Goal: Task Accomplishment & Management: Manage account settings

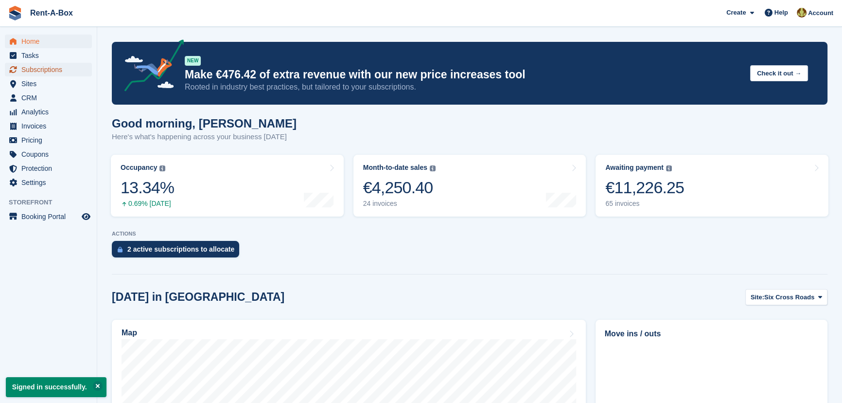
click at [49, 70] on span "Subscriptions" at bounding box center [50, 70] width 58 height 14
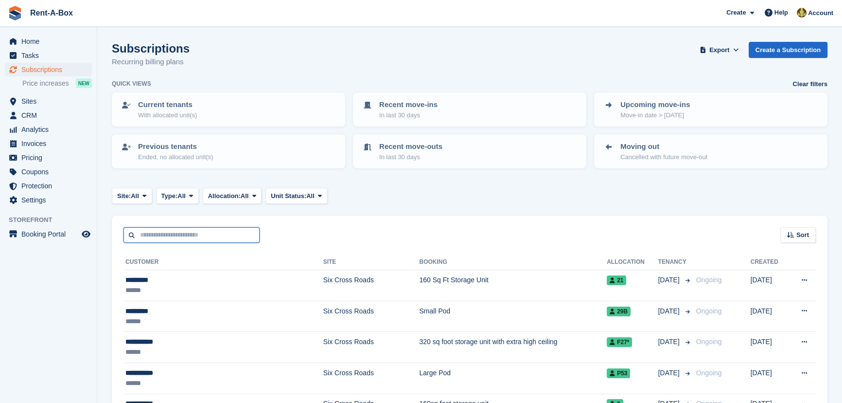
click at [162, 233] on input "text" at bounding box center [191, 235] width 136 height 16
type input "******"
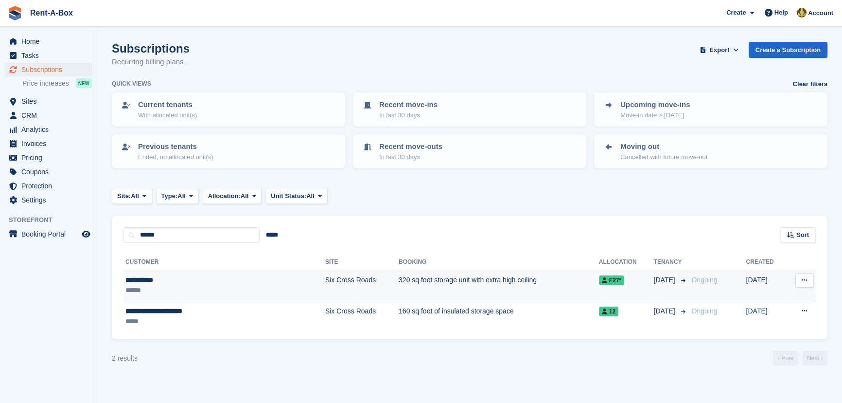
click at [399, 281] on td "320 sq foot storage unit with extra high ceiling" at bounding box center [499, 285] width 200 height 31
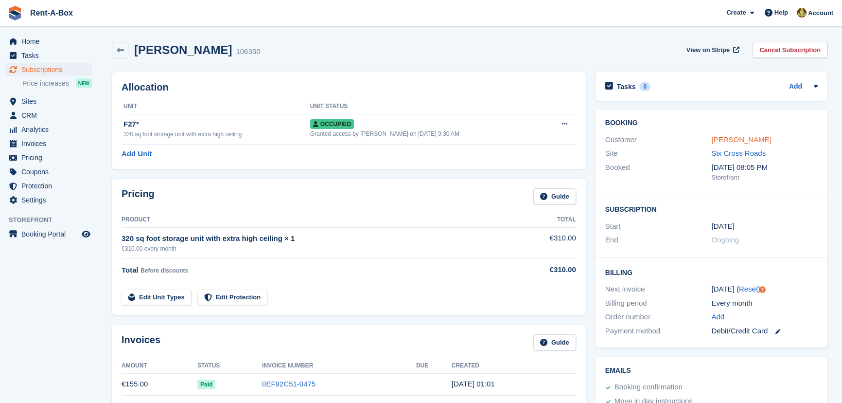
click at [737, 141] on link "Joseph Rose" at bounding box center [741, 139] width 60 height 8
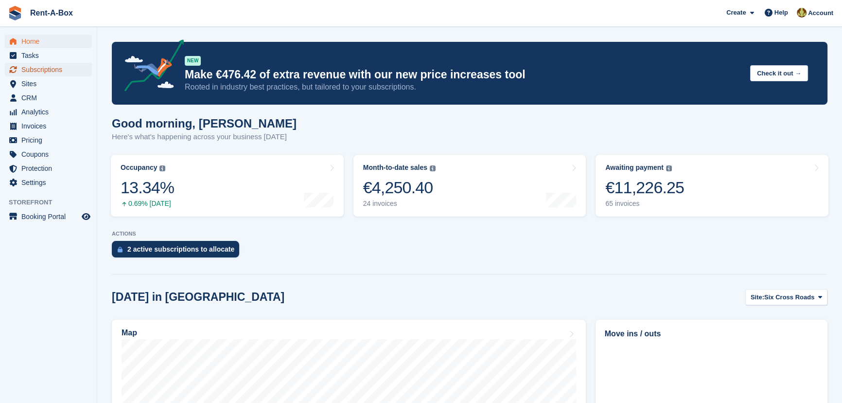
click at [48, 69] on span "Subscriptions" at bounding box center [50, 70] width 58 height 14
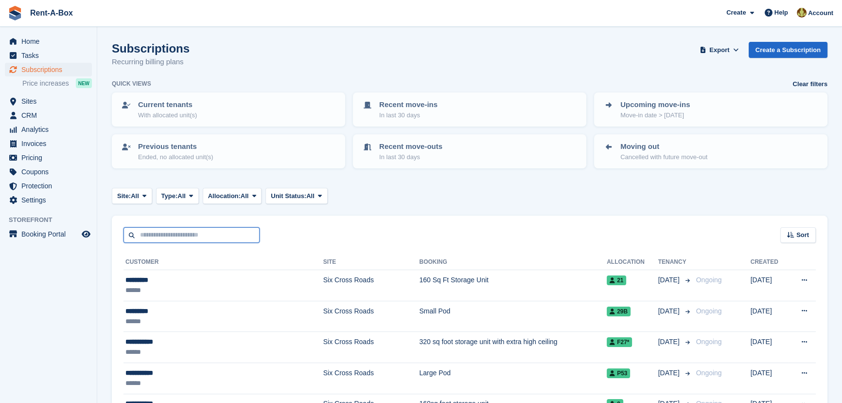
click at [167, 234] on input "text" at bounding box center [191, 235] width 136 height 16
type input "******"
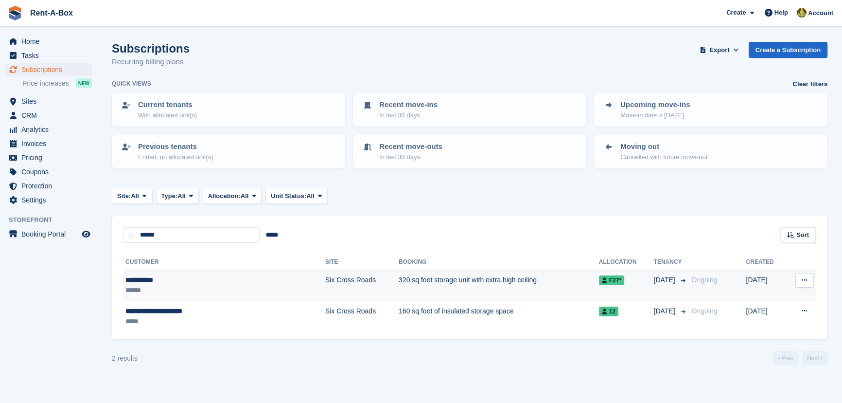
click at [440, 279] on td "320 sq foot storage unit with extra high ceiling" at bounding box center [499, 285] width 200 height 31
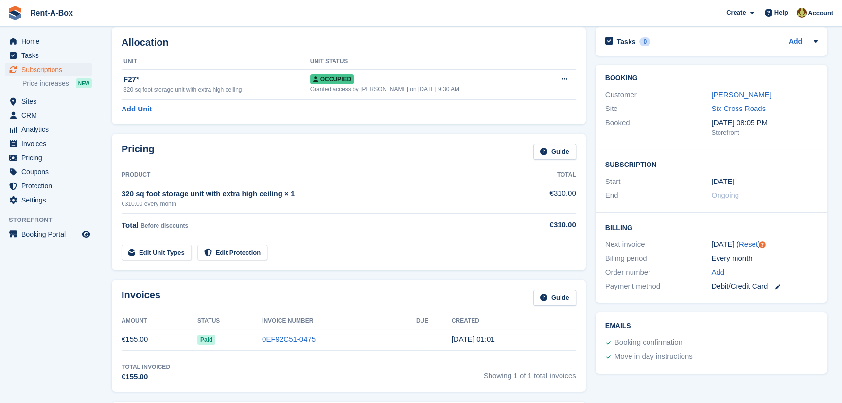
scroll to position [88, 0]
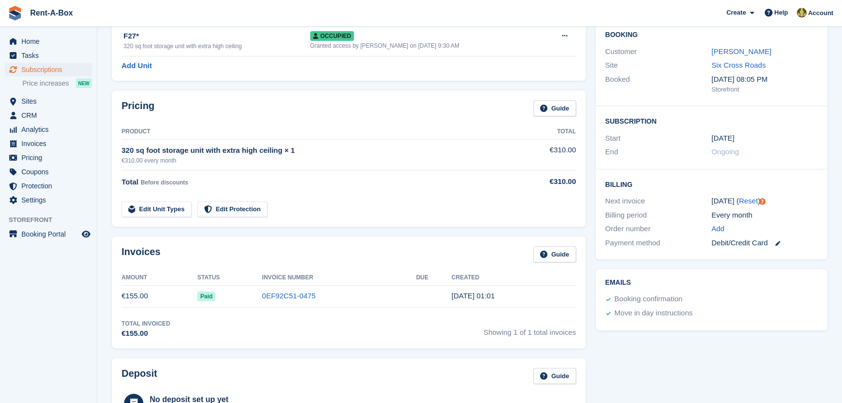
click at [742, 242] on div "Debit/Credit Card" at bounding box center [764, 242] width 106 height 11
click at [779, 244] on icon at bounding box center [777, 243] width 5 height 5
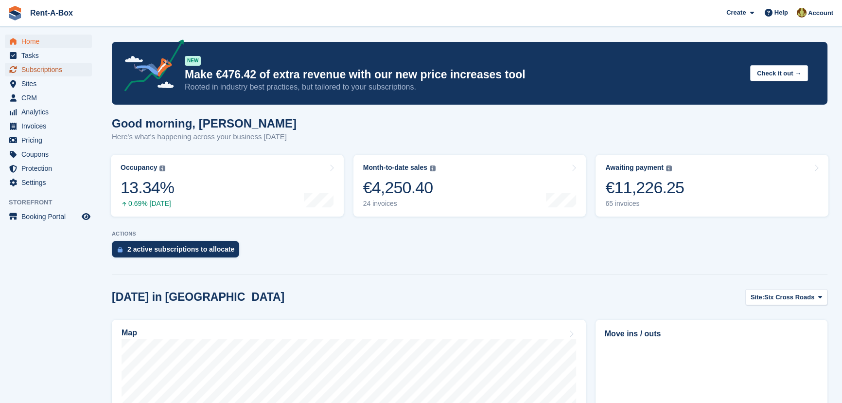
click at [54, 70] on span "Subscriptions" at bounding box center [50, 70] width 58 height 14
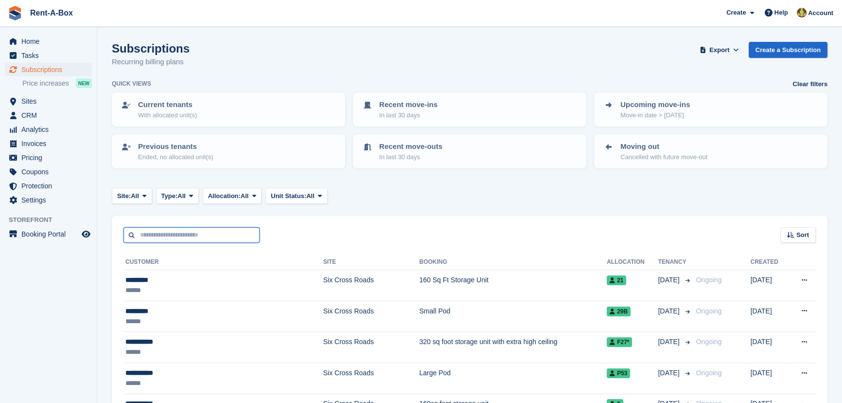
click at [168, 234] on input "text" at bounding box center [191, 235] width 136 height 16
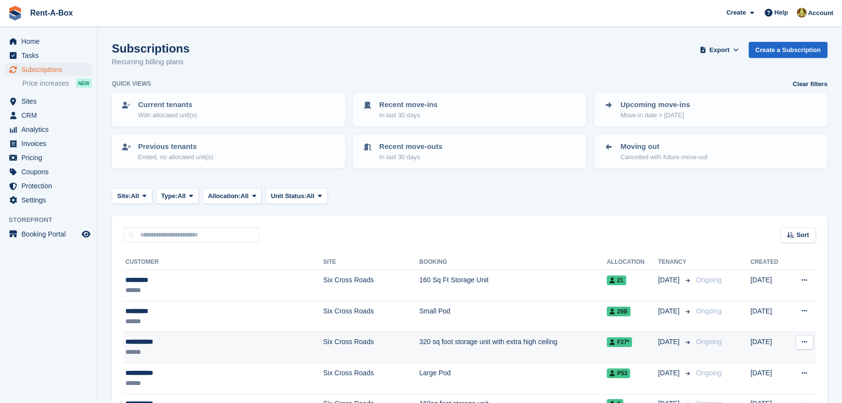
click at [150, 341] on div "**********" at bounding box center [197, 341] width 145 height 10
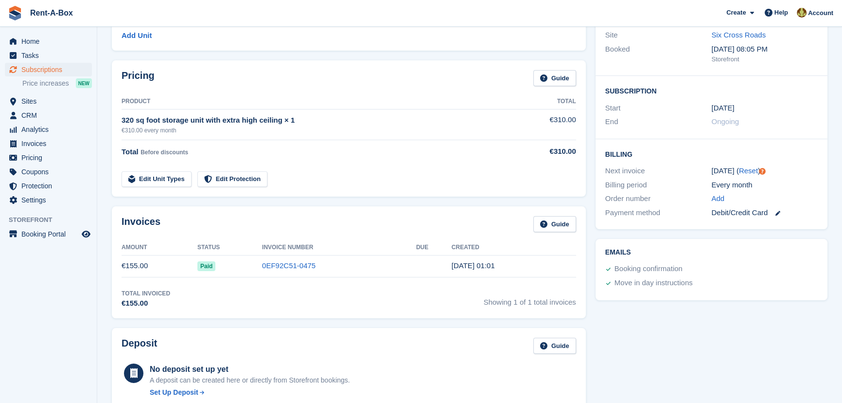
scroll to position [132, 0]
